Goal: Task Accomplishment & Management: Complete application form

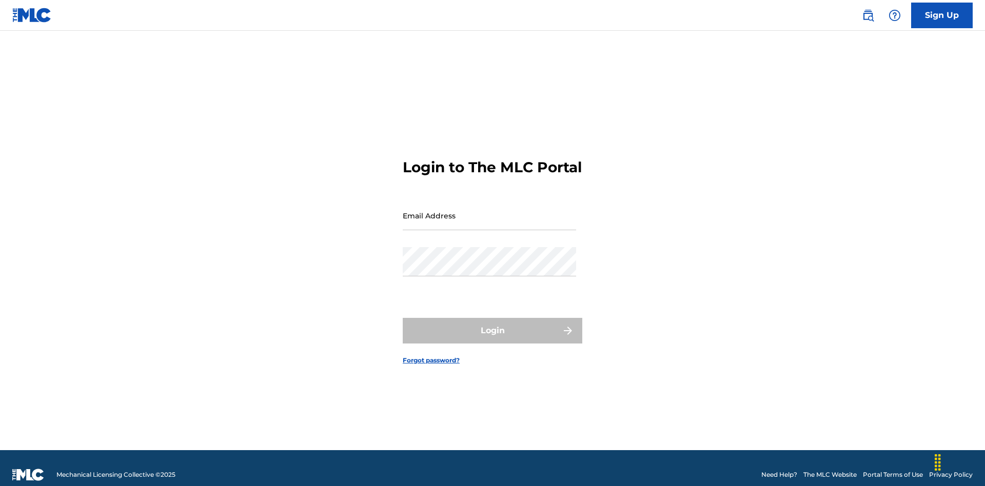
scroll to position [13, 0]
click at [489, 211] on input "Email Address" at bounding box center [489, 215] width 173 height 29
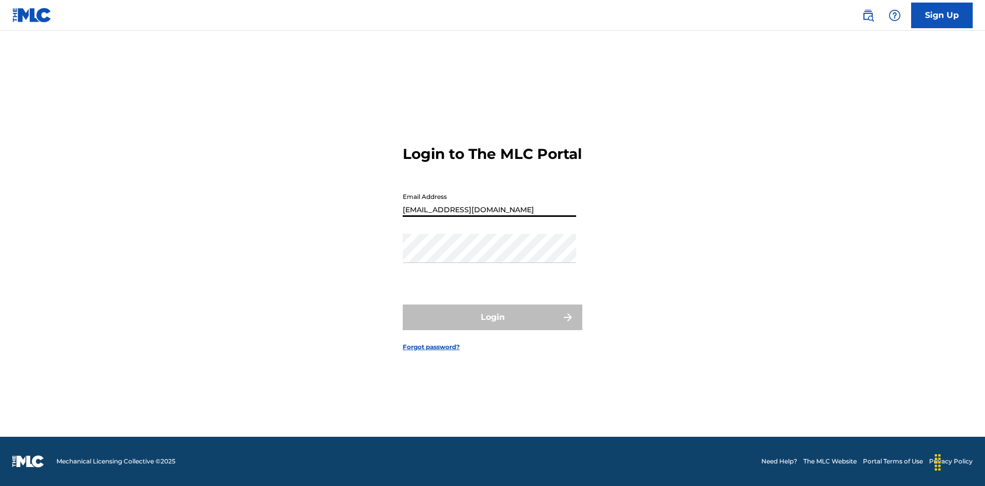
type input "[EMAIL_ADDRESS][DOMAIN_NAME]"
click at [492, 326] on button "Login" at bounding box center [492, 318] width 179 height 26
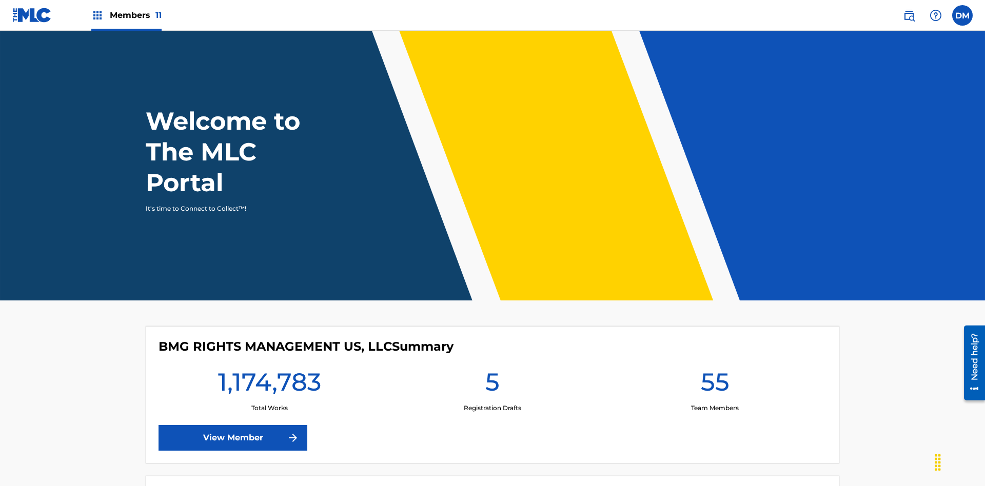
click at [126, 15] on span "Members 11" at bounding box center [136, 15] width 52 height 12
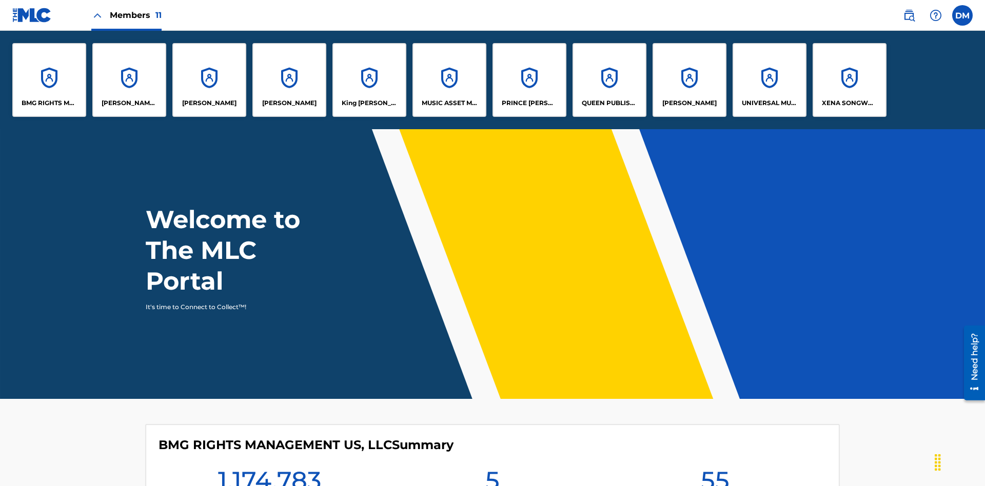
click at [769, 103] on p "UNIVERSAL MUSIC PUB GROUP" at bounding box center [769, 102] width 56 height 9
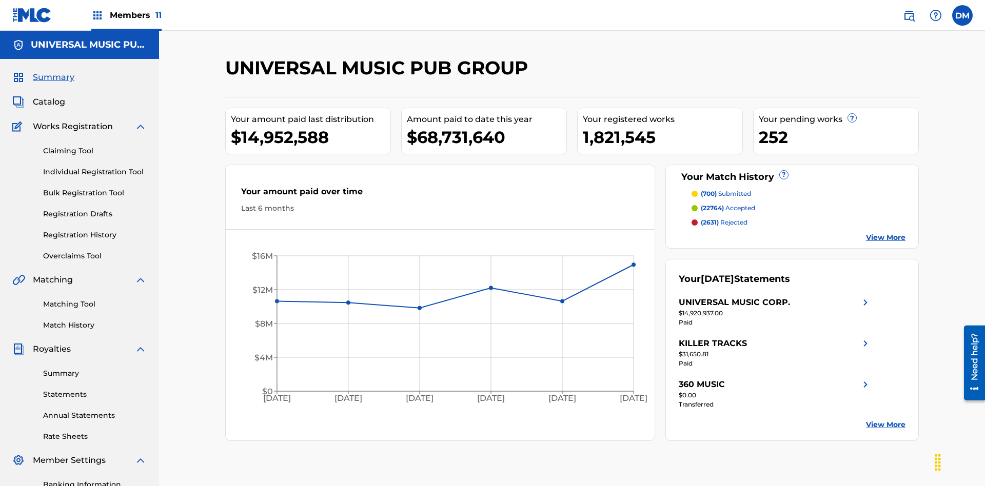
click at [95, 167] on link "Individual Registration Tool" at bounding box center [95, 172] width 104 height 11
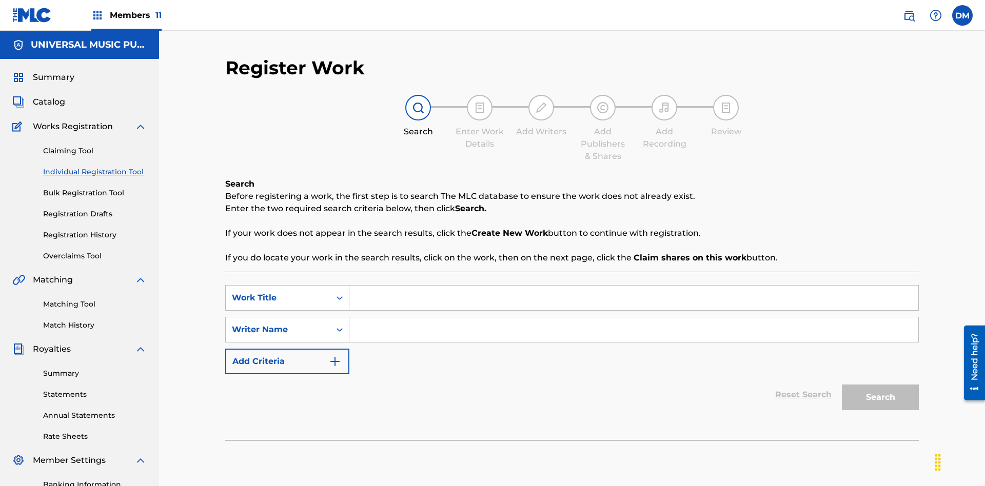
click at [633, 286] on input "Search Form" at bounding box center [633, 298] width 569 height 25
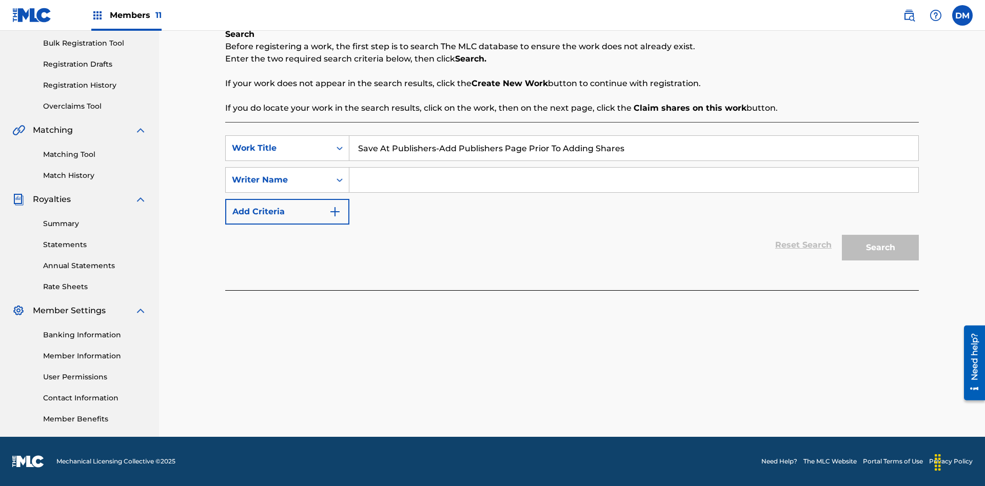
type input "Save At Publishers-Add Publishers Page Prior To Adding Shares"
click at [633, 180] on input "Search Form" at bounding box center [633, 180] width 569 height 25
type input "QWERTYUIOP"
click at [880, 248] on button "Search" at bounding box center [879, 248] width 77 height 26
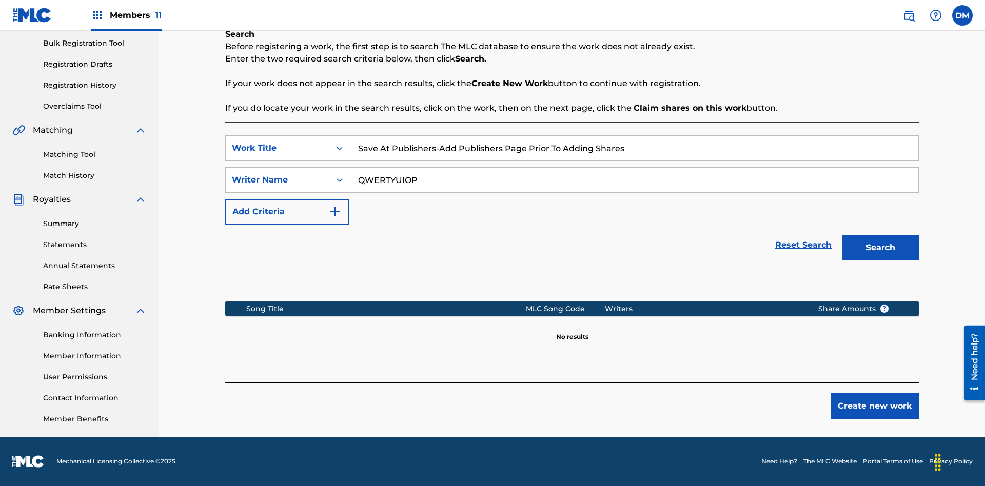
click at [874, 406] on button "Create new work" at bounding box center [874, 406] width 88 height 26
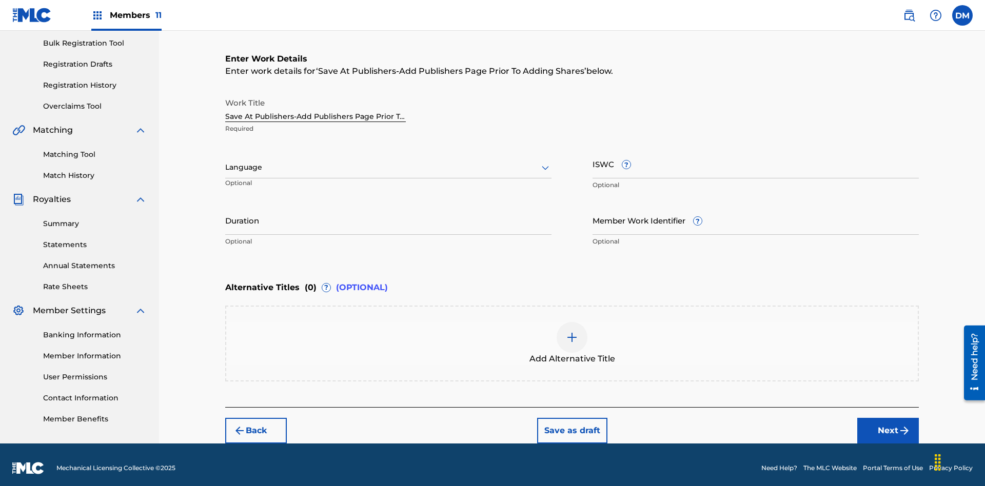
click at [388, 213] on input "Duration" at bounding box center [388, 220] width 326 height 29
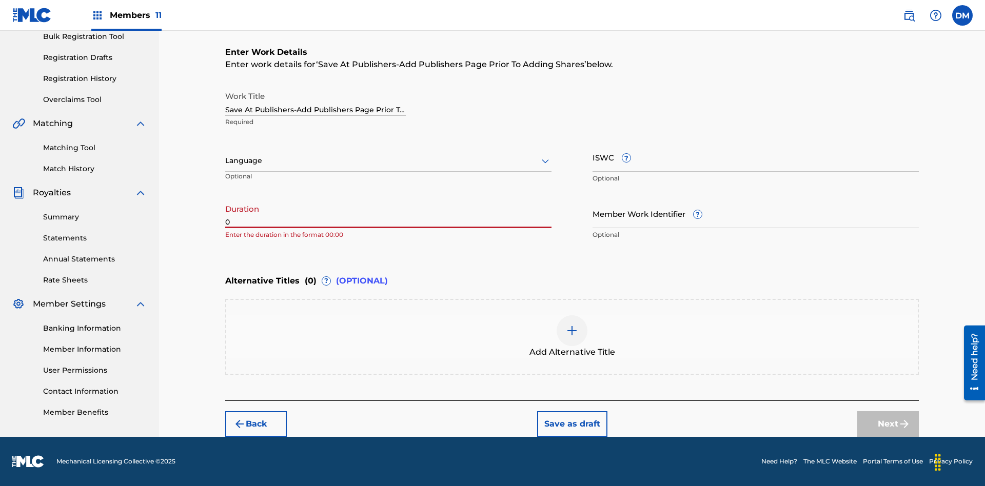
click at [388, 213] on input "0" at bounding box center [388, 213] width 326 height 29
type input "00:00"
click at [545, 161] on icon at bounding box center [545, 161] width 12 height 12
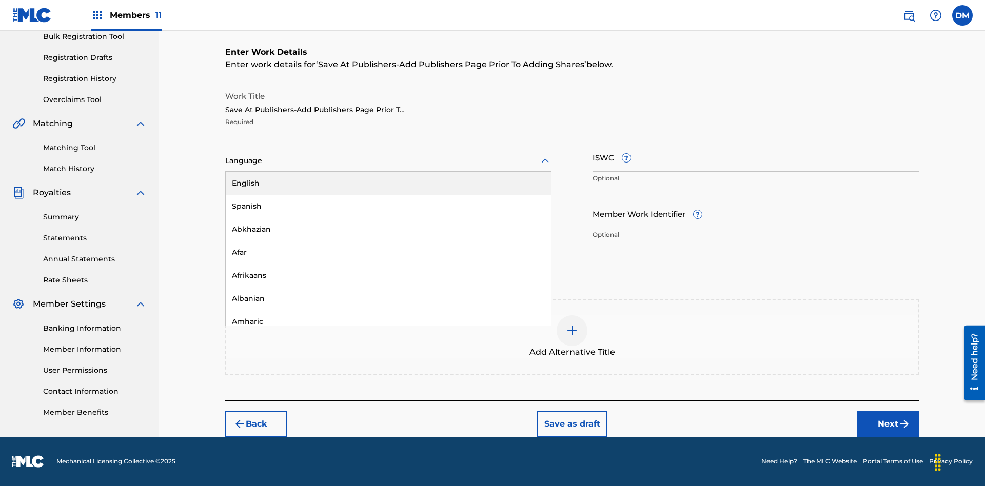
click at [388, 252] on div "Afar" at bounding box center [388, 252] width 325 height 23
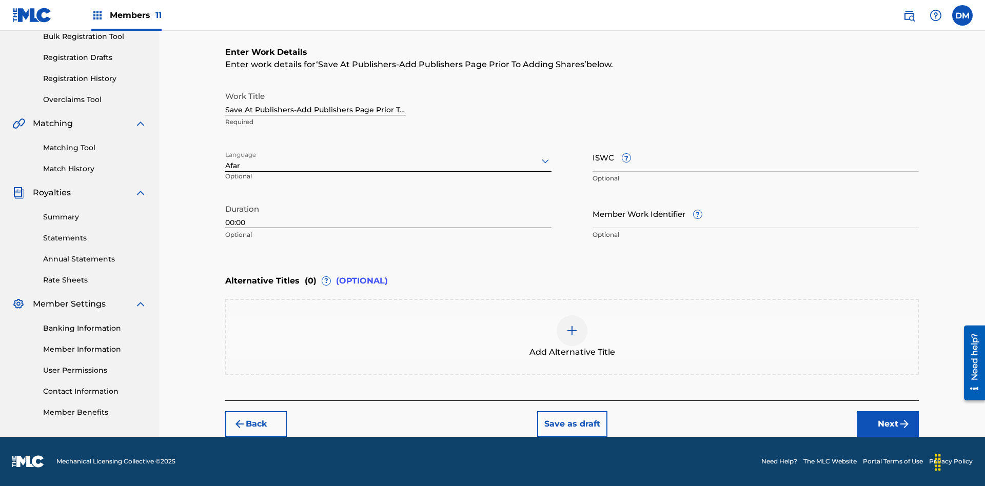
click at [755, 213] on input "Member Work Identifier ?" at bounding box center [755, 213] width 326 height 29
type input "[PHONE_NUMBER]"
click at [755, 157] on input "ISWC ?" at bounding box center [755, 157] width 326 height 29
type input "T-123.456.789-4"
click at [572, 336] on img at bounding box center [572, 331] width 12 height 12
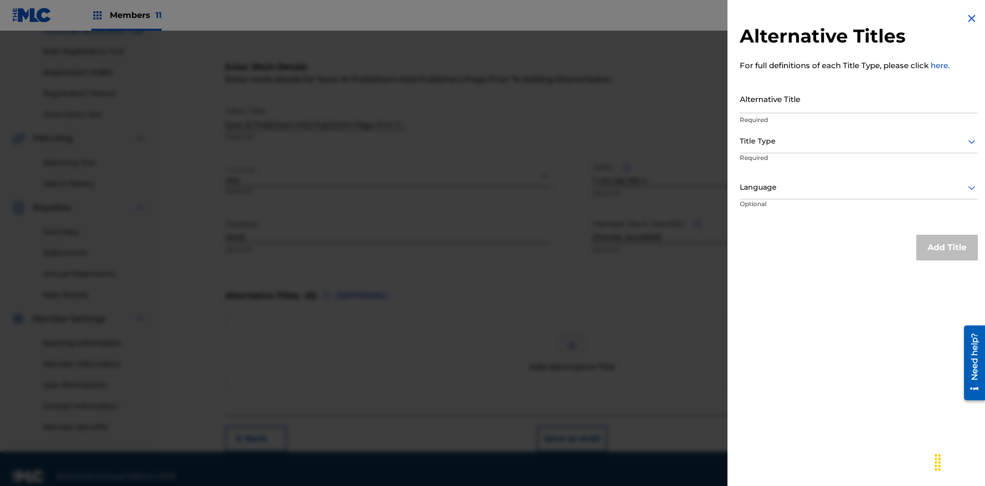
click at [858, 98] on input "Alternative Title" at bounding box center [858, 98] width 238 height 29
type input "Alt Title"
click at [858, 141] on div at bounding box center [858, 141] width 238 height 13
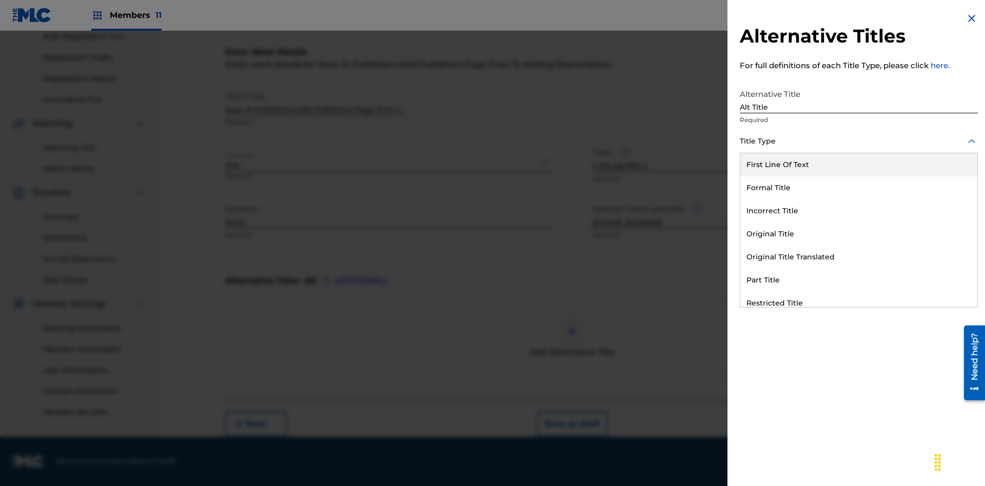
click at [858, 234] on div "Original Title" at bounding box center [858, 234] width 237 height 23
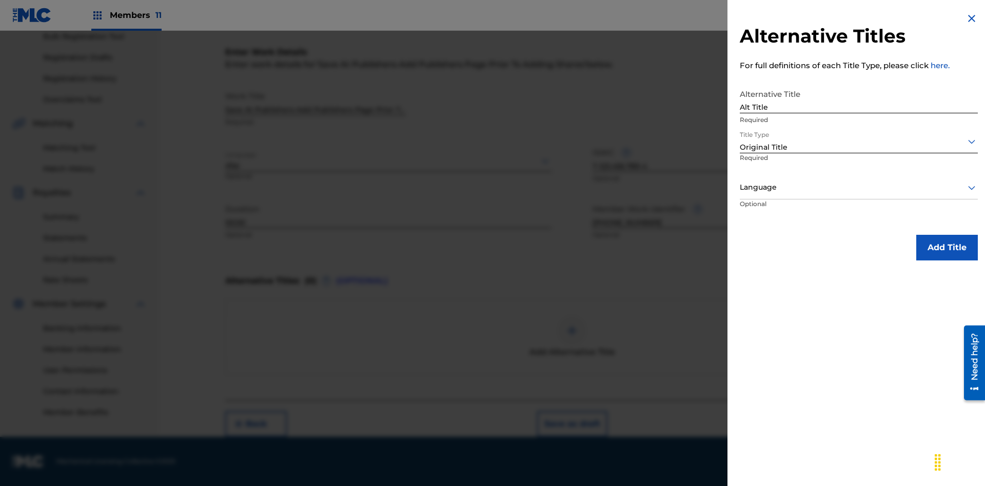
click at [858, 187] on div at bounding box center [858, 187] width 238 height 13
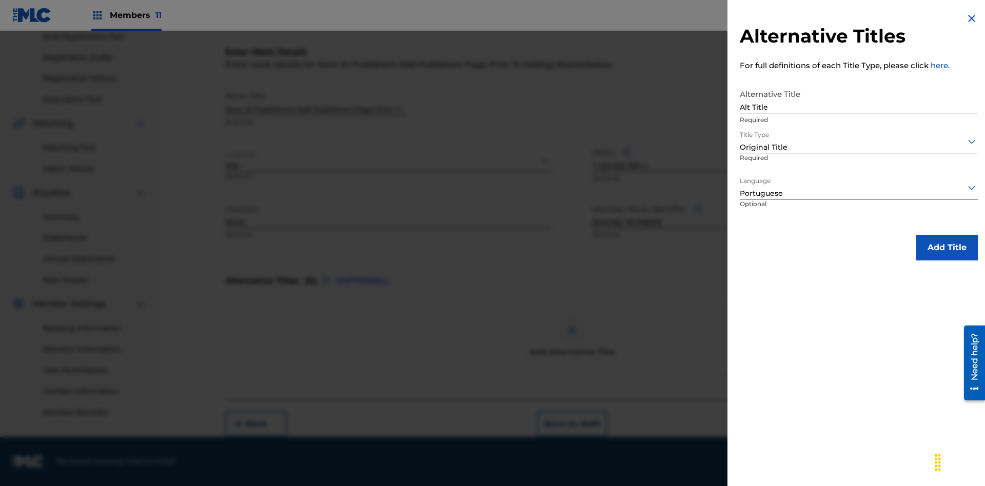
click at [947, 247] on button "Add Title" at bounding box center [947, 248] width 62 height 26
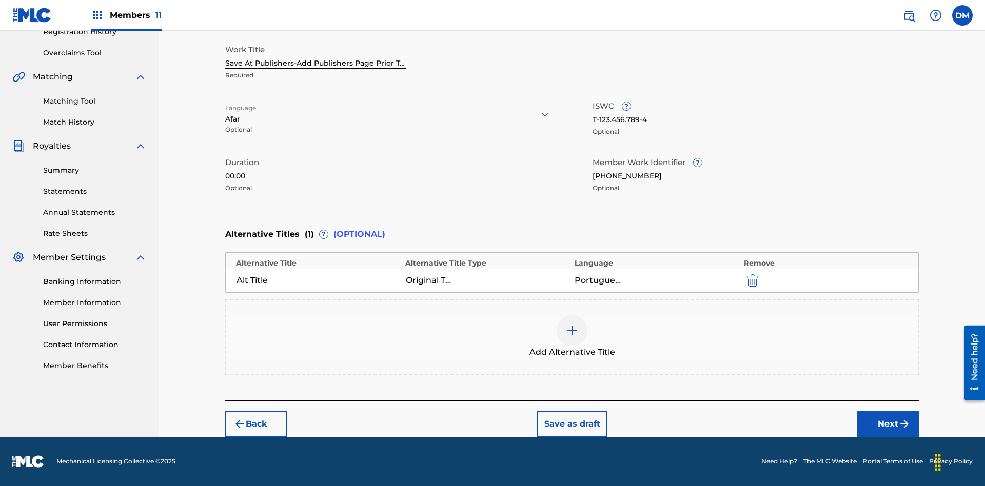
click at [888, 424] on button "Next" at bounding box center [888, 424] width 62 height 26
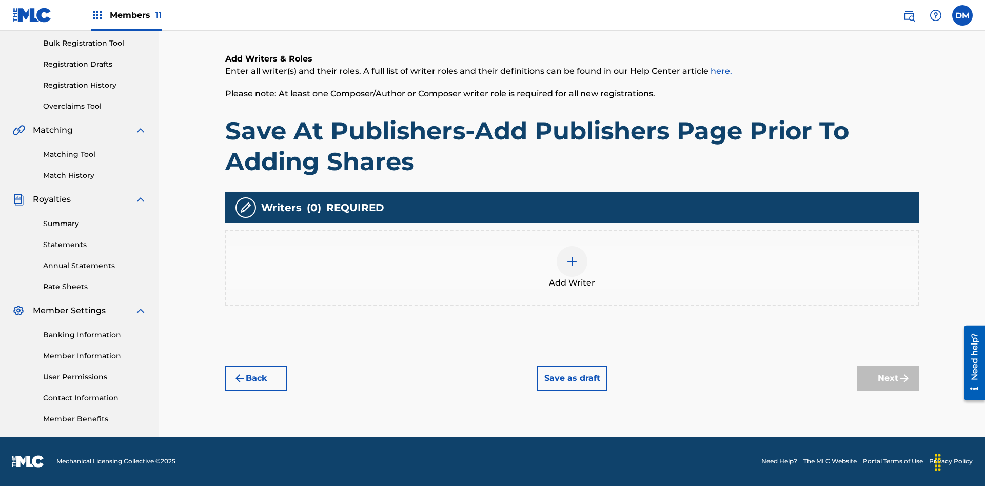
click at [572, 267] on img at bounding box center [572, 261] width 12 height 12
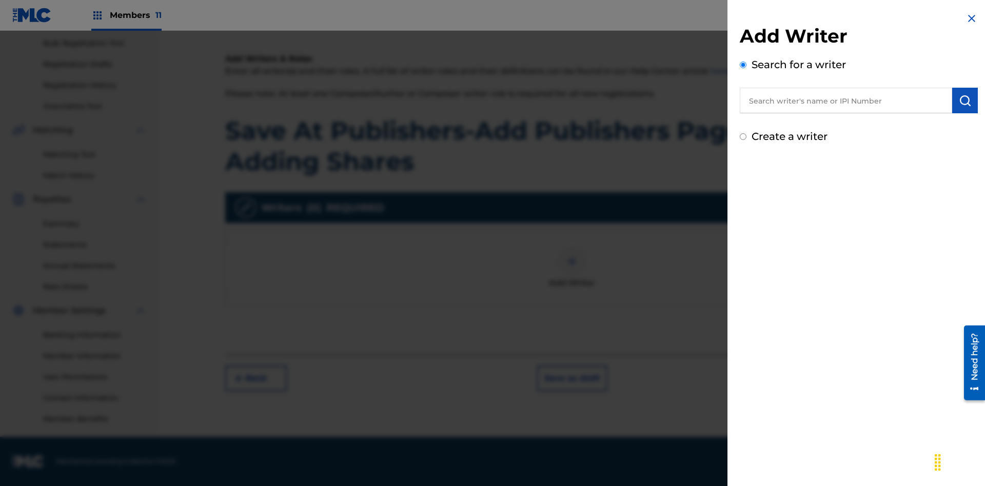
click at [846, 101] on input "text" at bounding box center [845, 101] width 212 height 26
type input "[PERSON_NAME]"
click at [965, 101] on img "submit" at bounding box center [964, 100] width 12 height 12
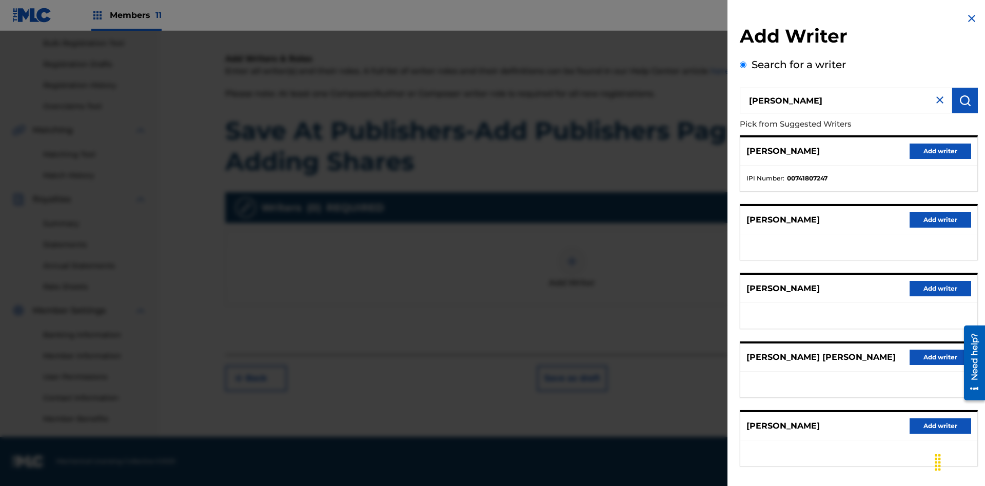
click at [940, 151] on button "Add writer" at bounding box center [940, 151] width 62 height 15
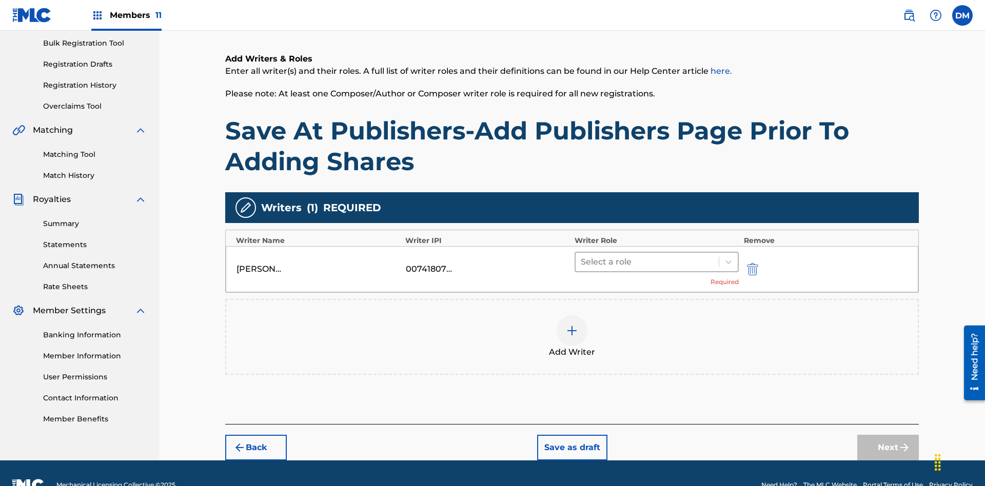
click at [581, 256] on input "text" at bounding box center [581, 262] width 2 height 12
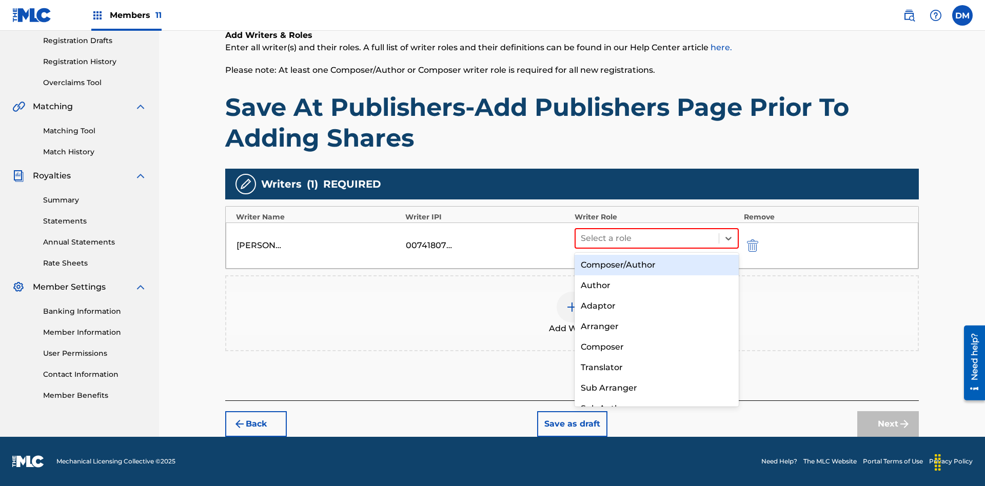
click at [656, 347] on div "Composer" at bounding box center [656, 347] width 164 height 21
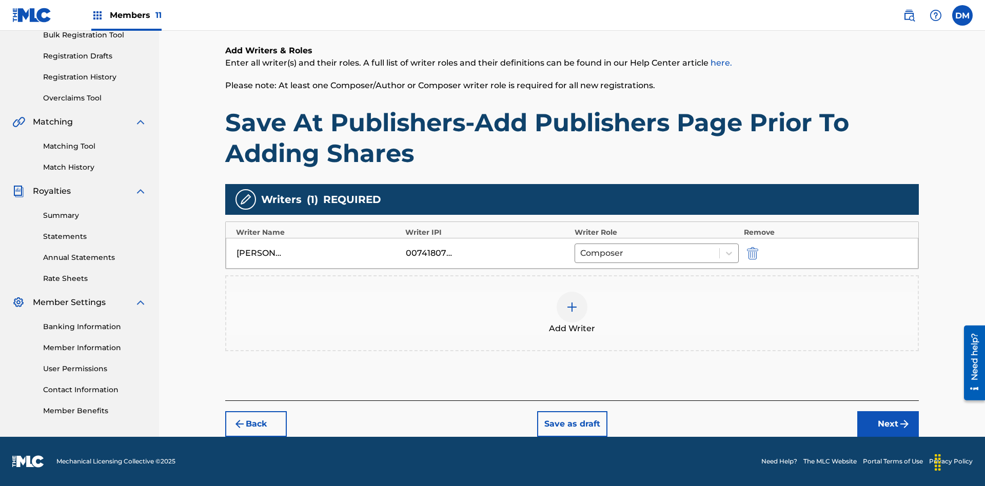
click at [888, 424] on button "Next" at bounding box center [888, 424] width 62 height 26
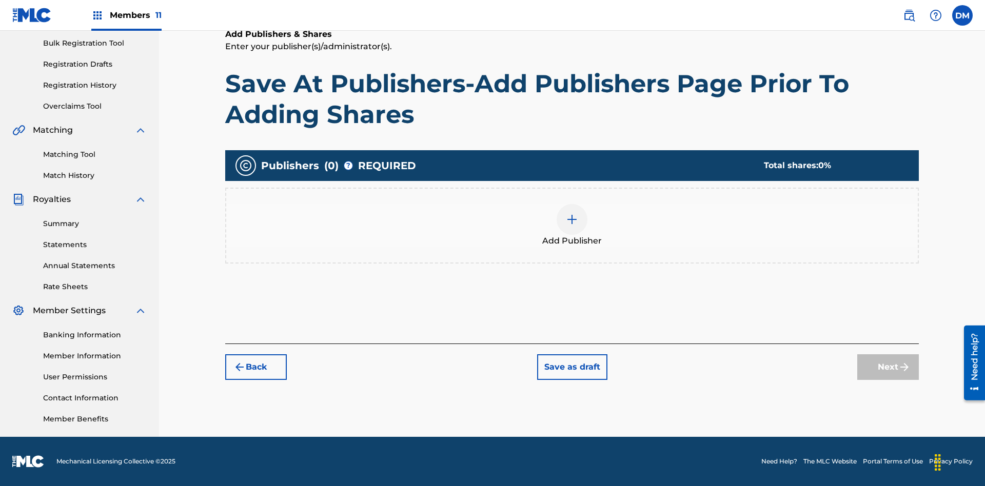
click at [572, 219] on img at bounding box center [572, 219] width 12 height 12
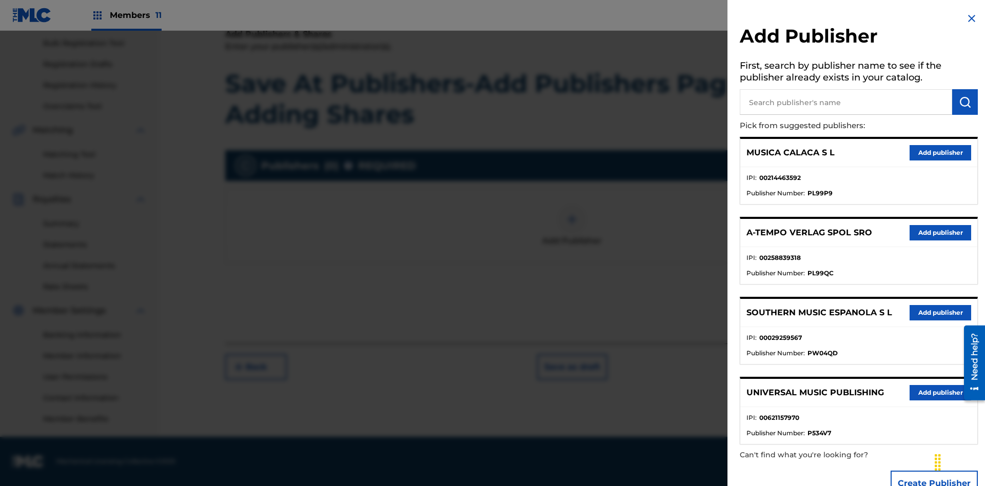
click at [846, 102] on input "text" at bounding box center [845, 102] width 212 height 26
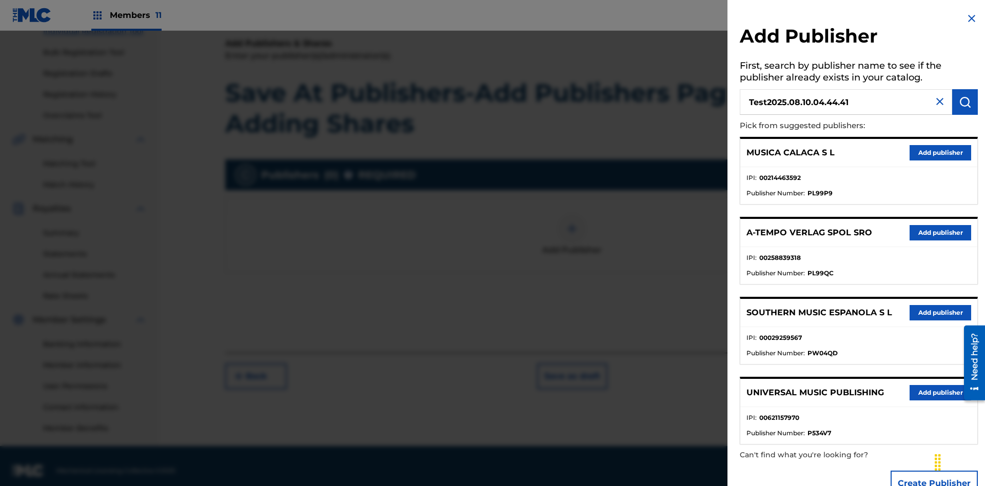
type input "Test2025.08.10.04.44.41"
click at [965, 102] on img "submit" at bounding box center [964, 102] width 12 height 12
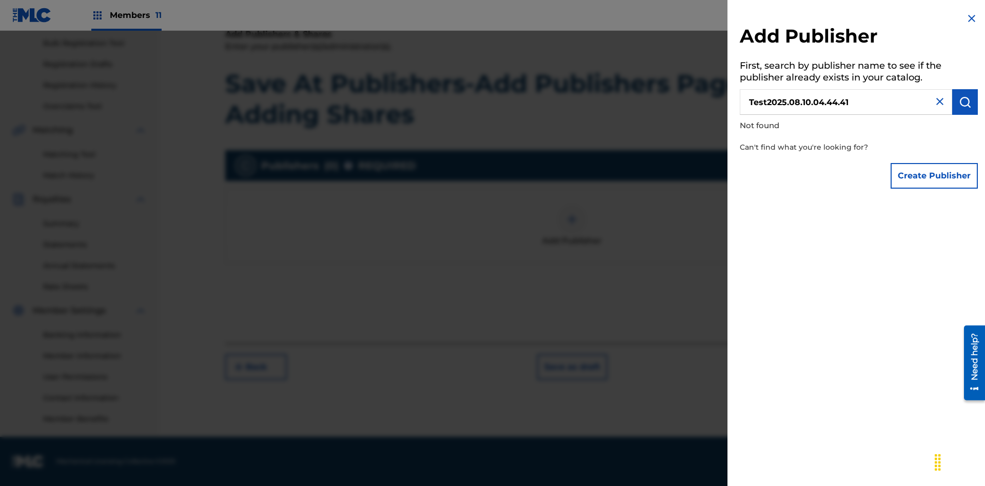
click at [934, 175] on button "Create Publisher" at bounding box center [933, 176] width 87 height 26
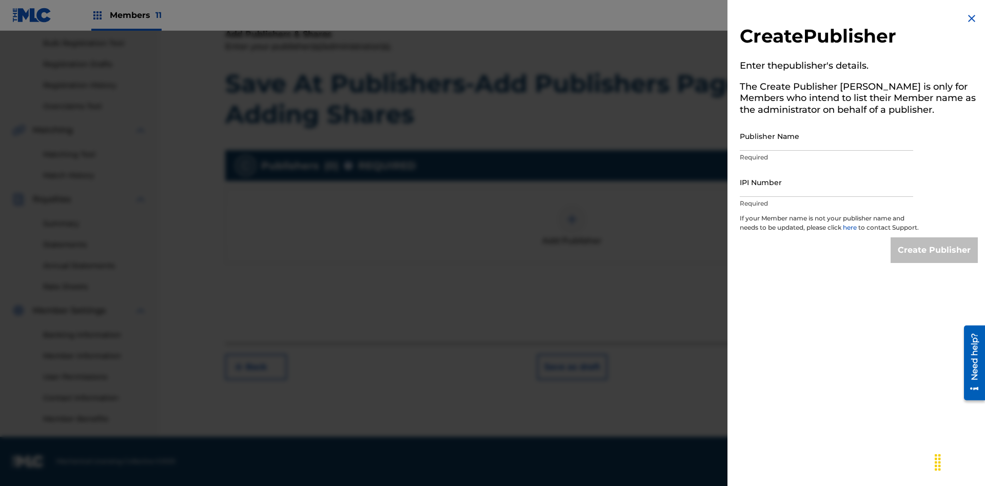
click at [826, 136] on input "Publisher Name" at bounding box center [825, 136] width 173 height 29
type input "Test2025.08.10.04.44.45"
click at [826, 182] on input "IPI Number" at bounding box center [825, 182] width 173 height 29
click at [934, 259] on input "Create Publisher" at bounding box center [933, 250] width 87 height 26
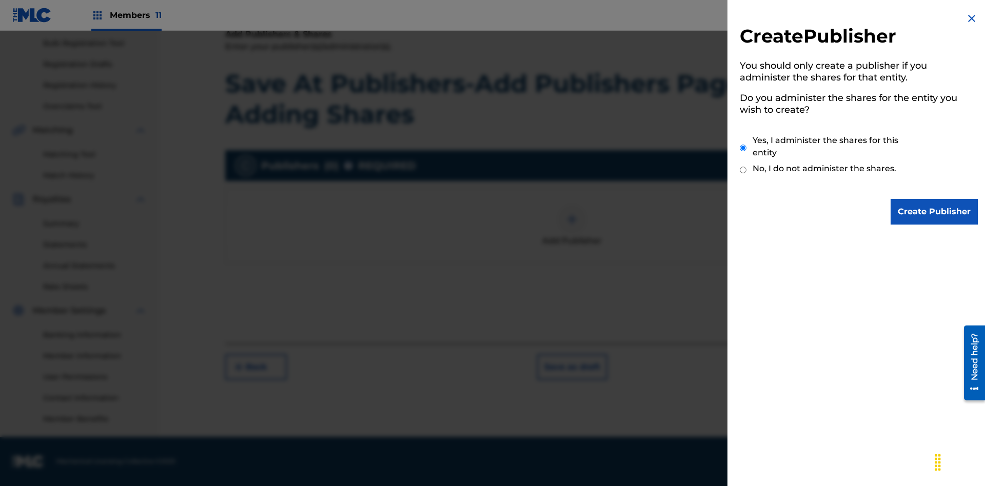
click at [743, 148] on input "Yes, I administer the shares for this entity" at bounding box center [742, 148] width 7 height 22
click at [934, 212] on input "Create Publisher" at bounding box center [933, 212] width 87 height 26
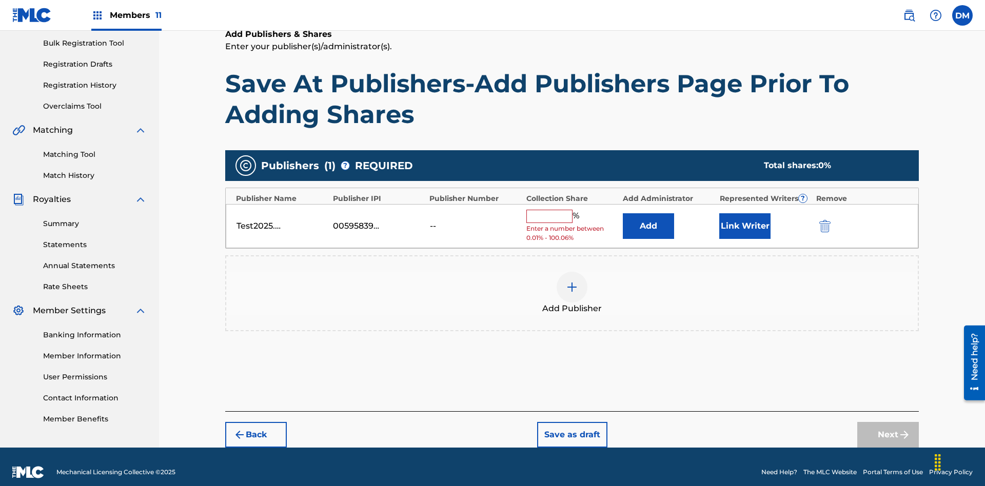
click at [745, 215] on button "Link Writer" at bounding box center [744, 226] width 51 height 26
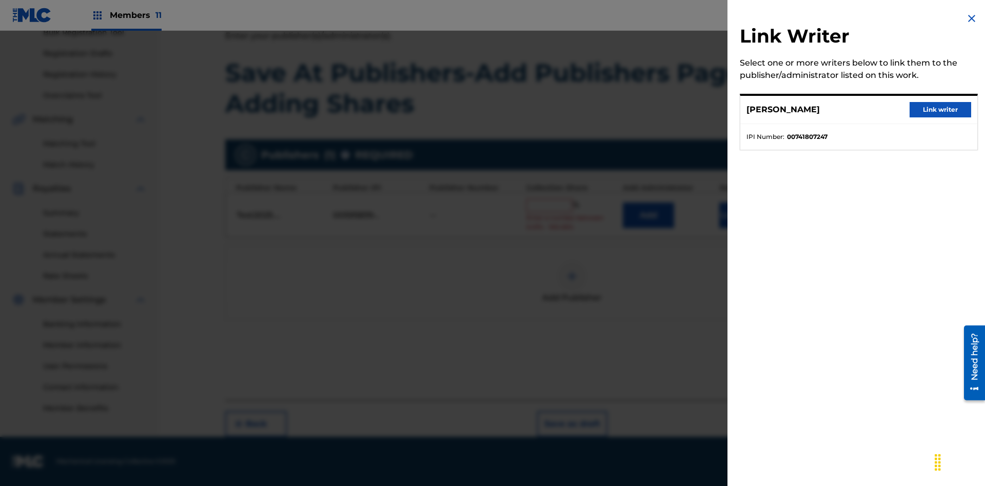
click at [940, 110] on button "Link writer" at bounding box center [940, 109] width 62 height 15
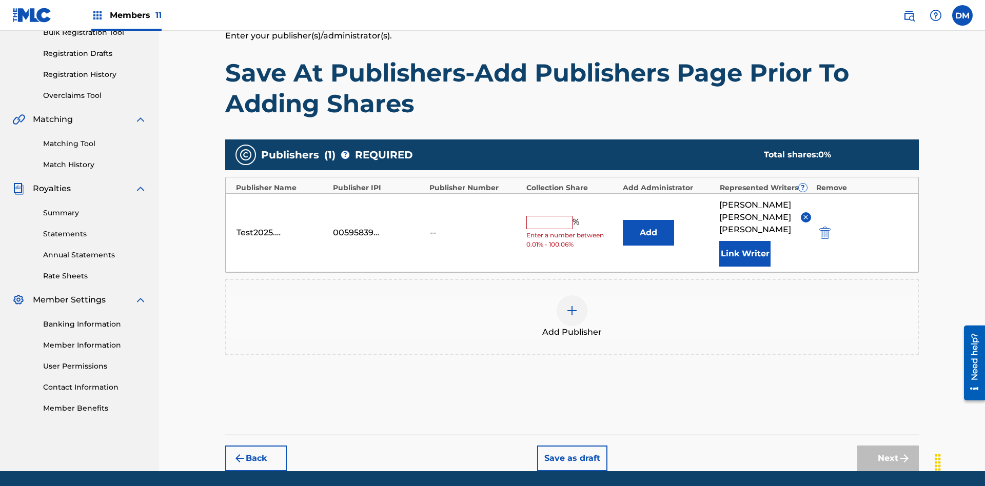
click at [745, 241] on button "Link Writer" at bounding box center [744, 254] width 51 height 26
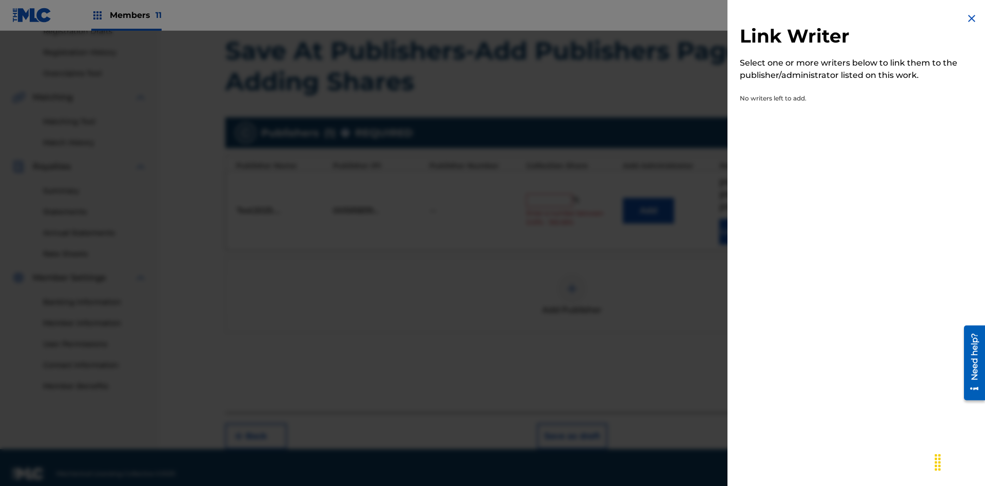
click at [971, 18] on img at bounding box center [971, 18] width 12 height 12
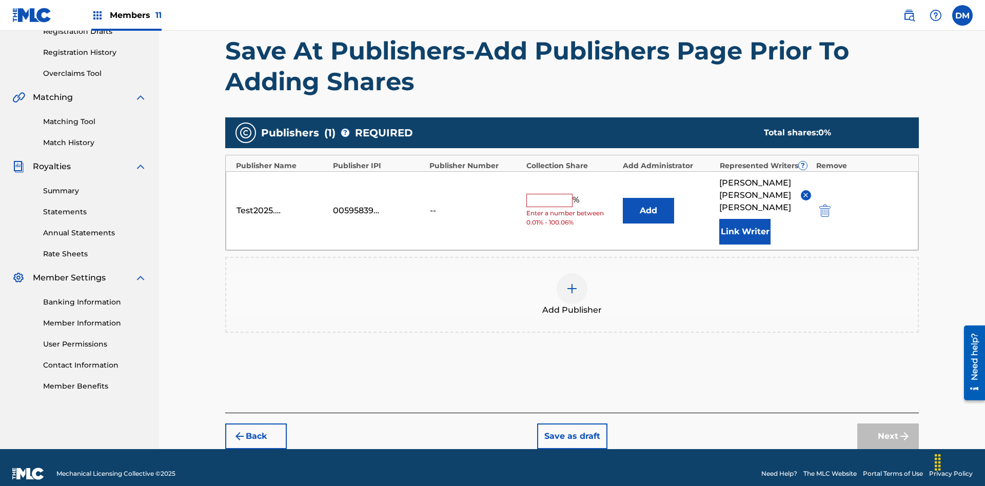
click at [648, 204] on button "Add" at bounding box center [648, 211] width 51 height 26
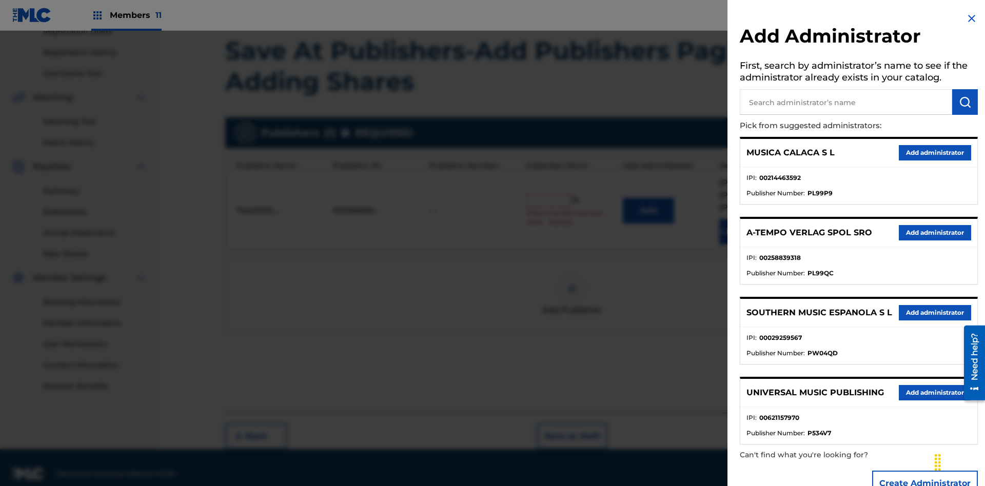
click at [846, 102] on input "text" at bounding box center [845, 102] width 212 height 26
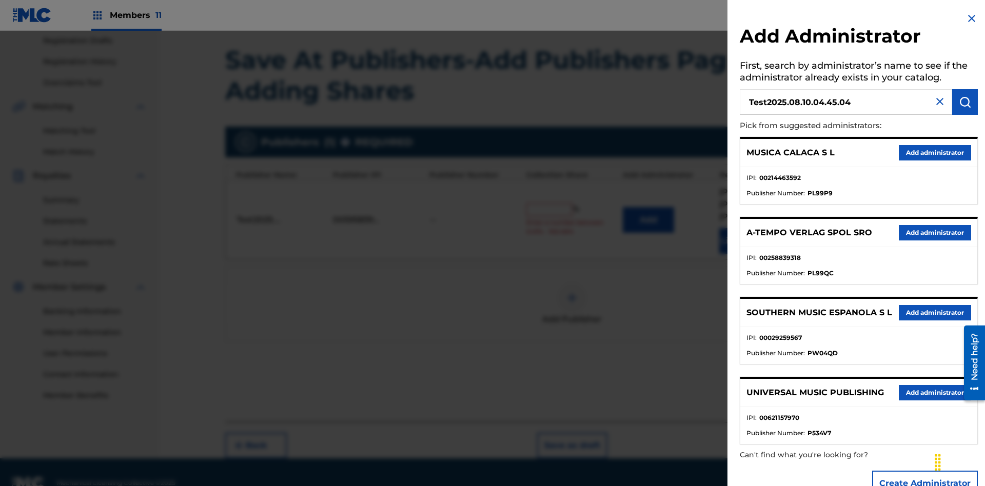
type input "Test2025.08.10.04.45.04"
click at [965, 102] on img "submit" at bounding box center [964, 102] width 12 height 12
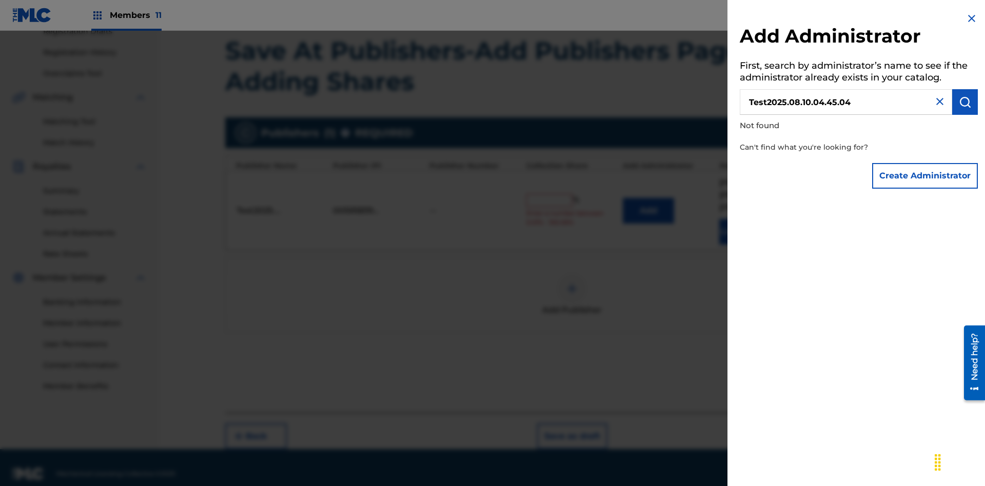
click at [925, 175] on button "Create Administrator" at bounding box center [925, 176] width 106 height 26
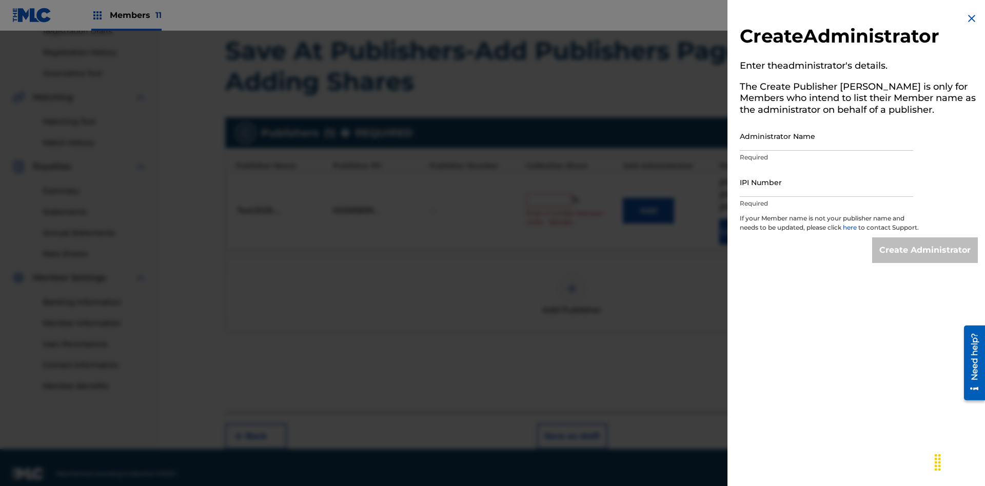
click at [826, 136] on input "Administrator Name" at bounding box center [825, 136] width 173 height 29
type input "Test2025.08.10.04.45.08"
click at [826, 182] on input "IPI Number" at bounding box center [825, 182] width 173 height 29
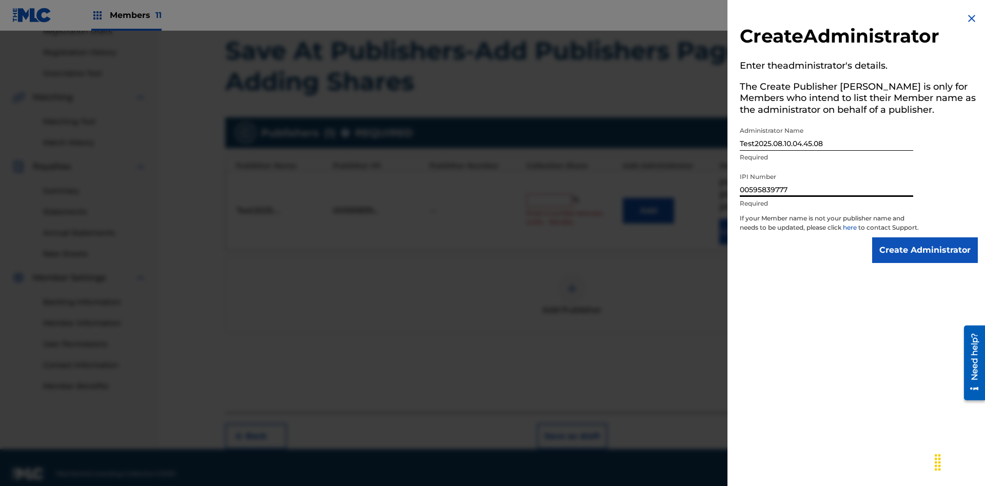
type input "00595839777"
click at [925, 259] on input "Create Administrator" at bounding box center [925, 250] width 106 height 26
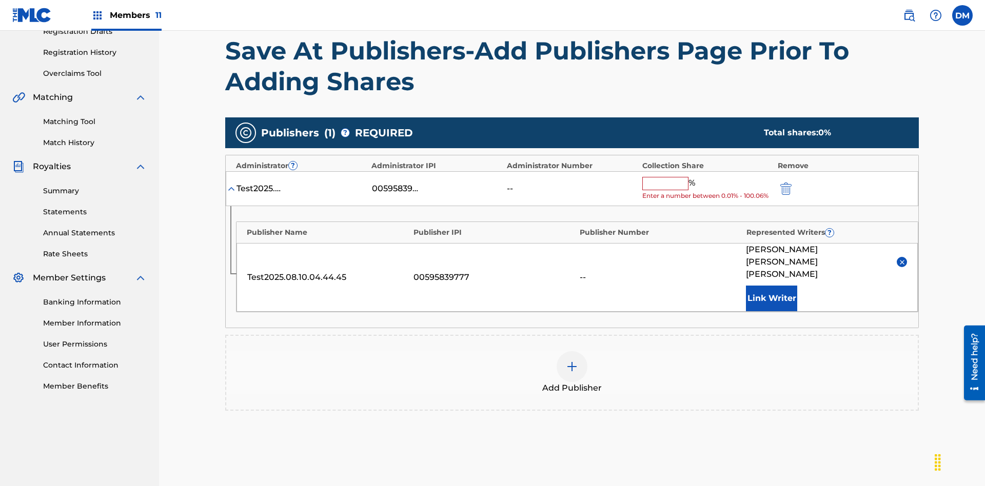
scroll to position [248, 0]
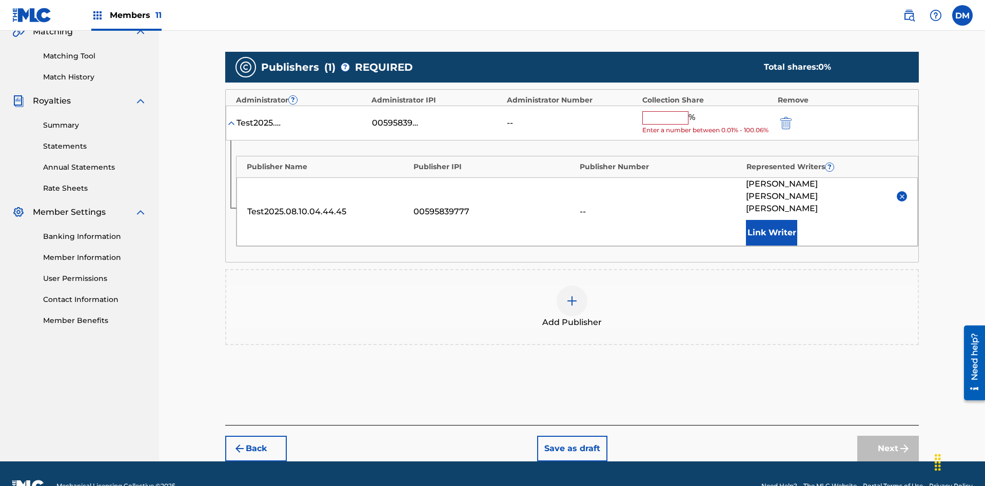
click at [571, 436] on button "Save as draft" at bounding box center [572, 449] width 70 height 26
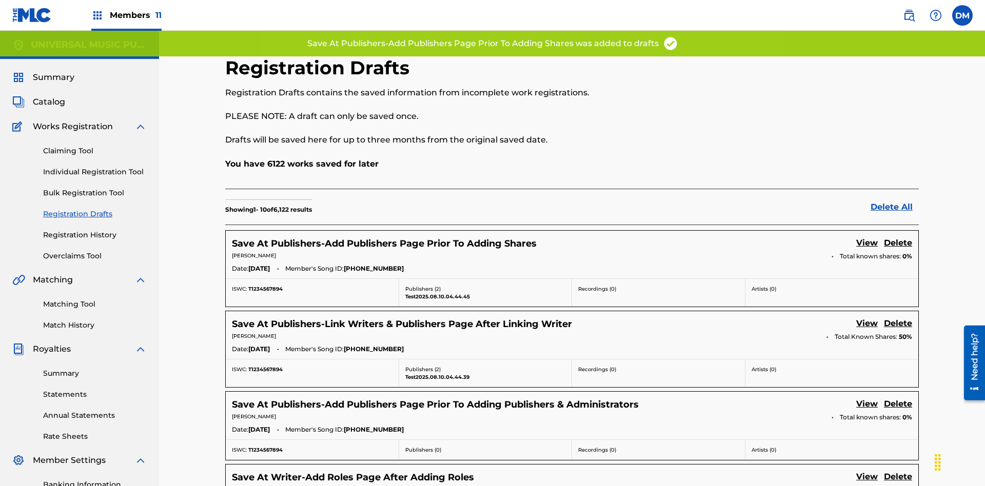
click at [867, 237] on link "View" at bounding box center [867, 244] width 22 height 14
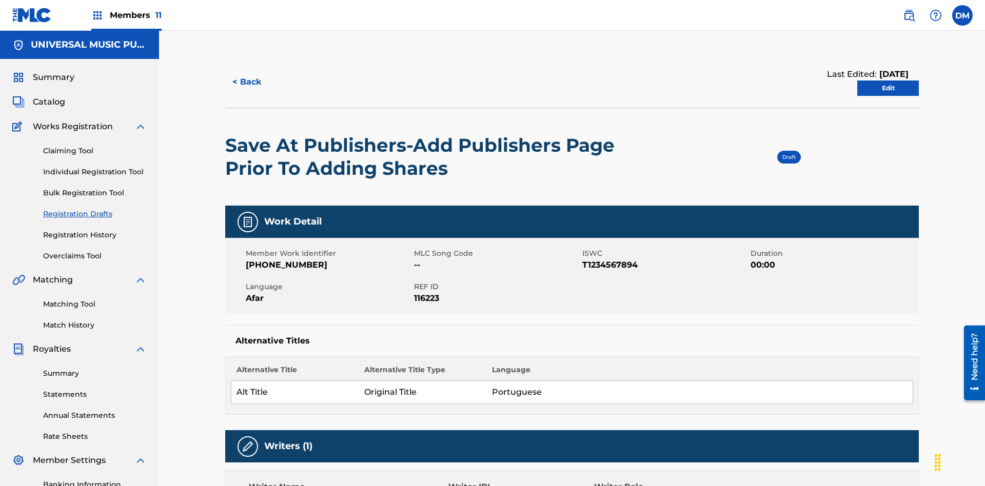
click at [888, 81] on link "Edit" at bounding box center [888, 88] width 62 height 15
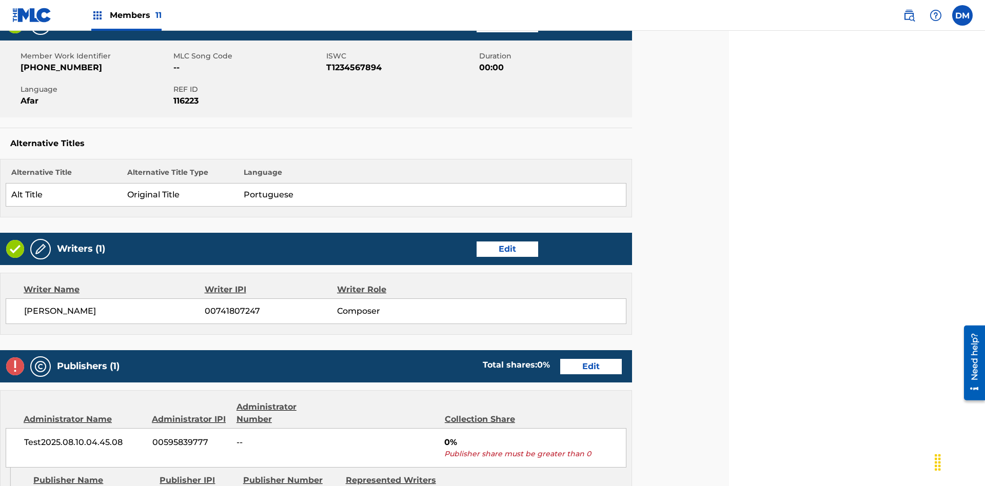
scroll to position [283, 256]
